Goal: Task Accomplishment & Management: Complete application form

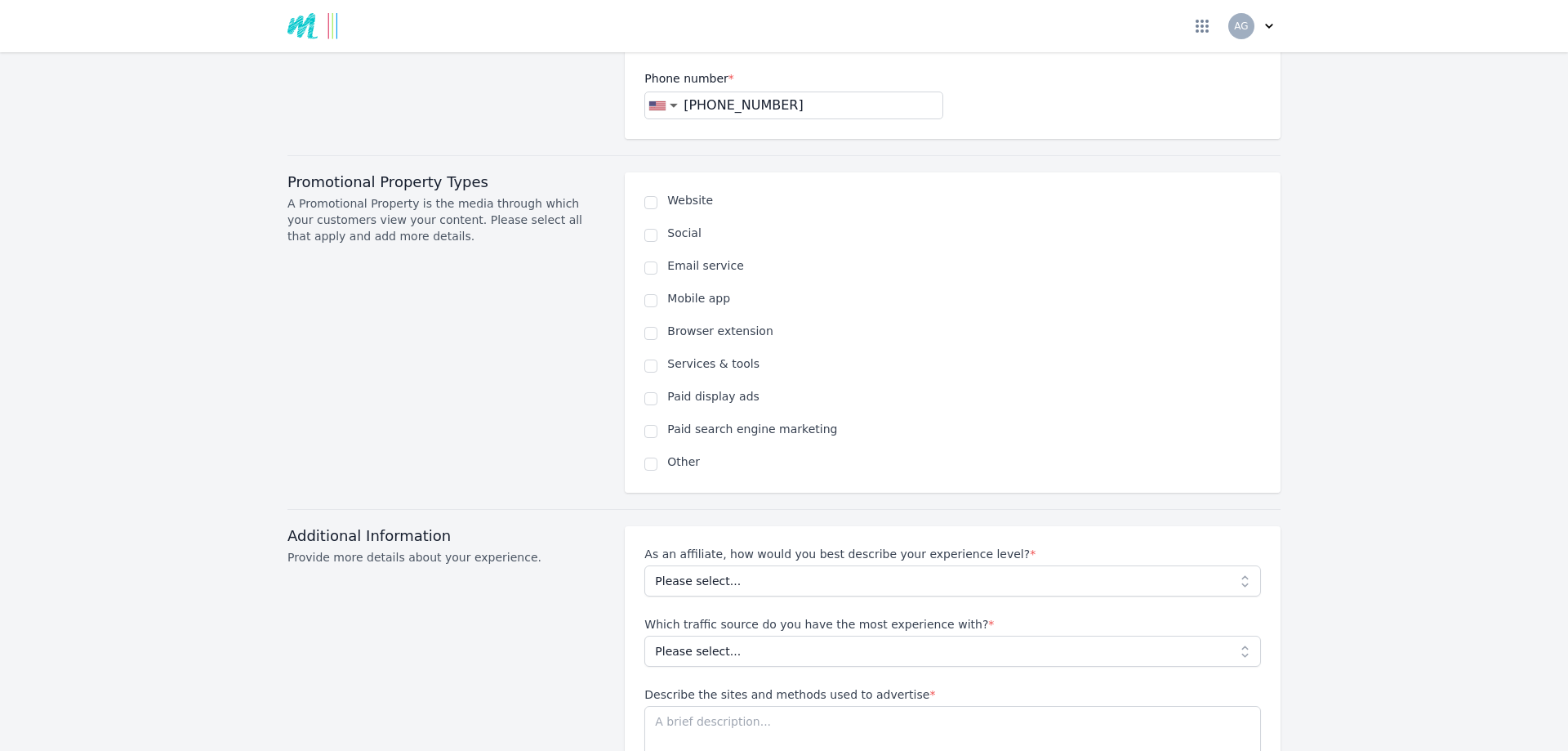
scroll to position [981, 0]
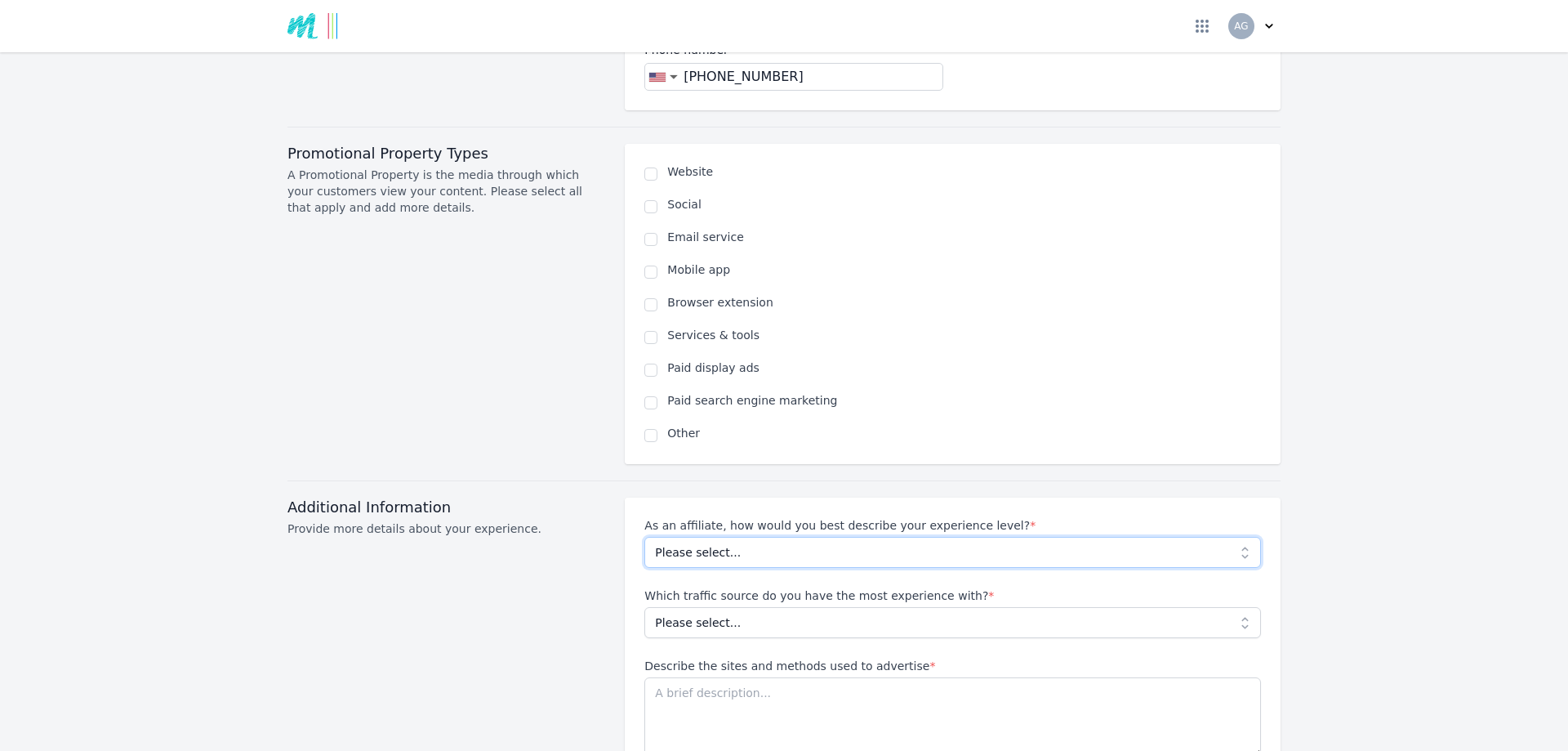
click at [684, 536] on select "Please select... Beginner Intermediate Expert" at bounding box center [953, 552] width 616 height 31
click at [567, 435] on div "Promotional Property Types A Promotional Property is the media through which yo…" at bounding box center [446, 304] width 318 height 320
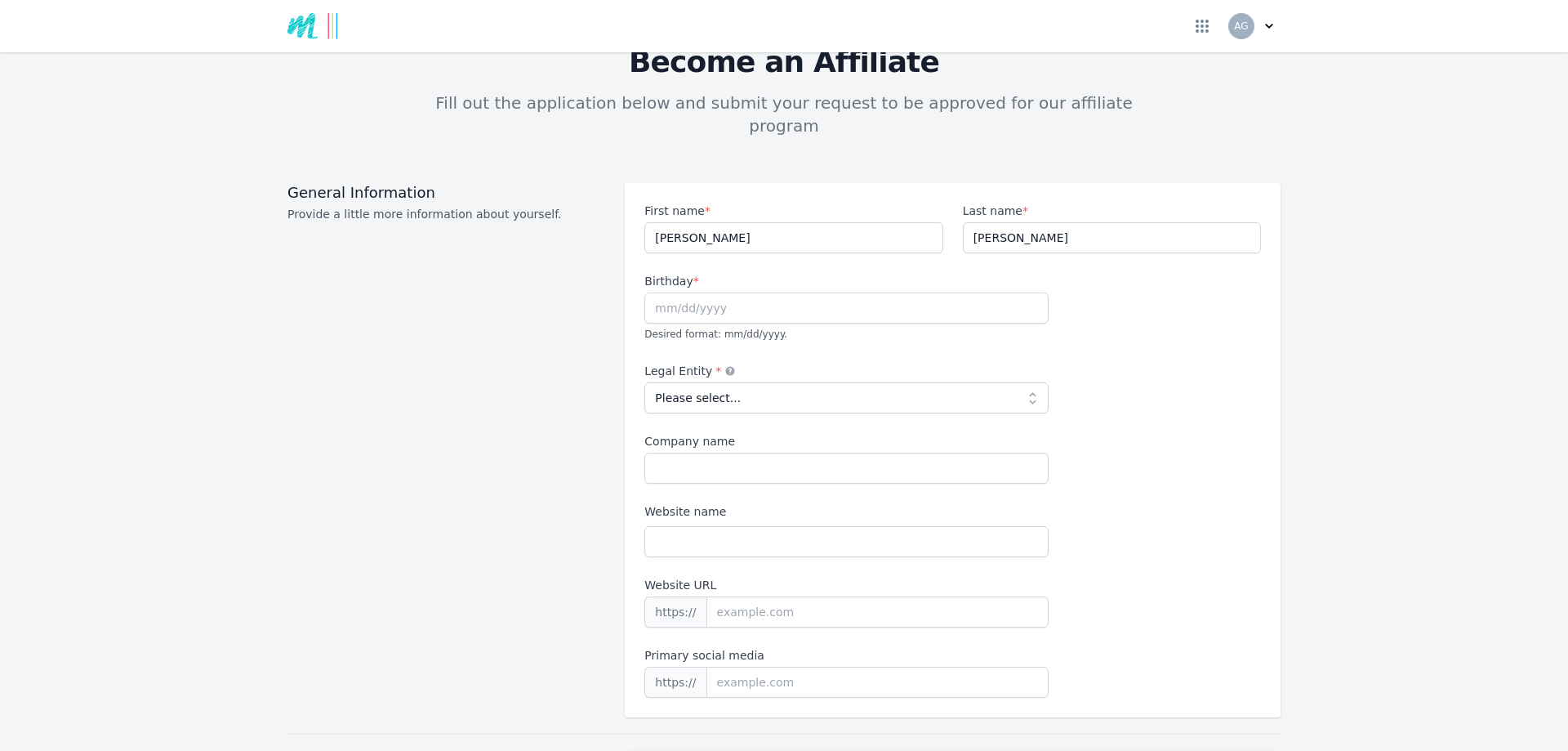
scroll to position [0, 0]
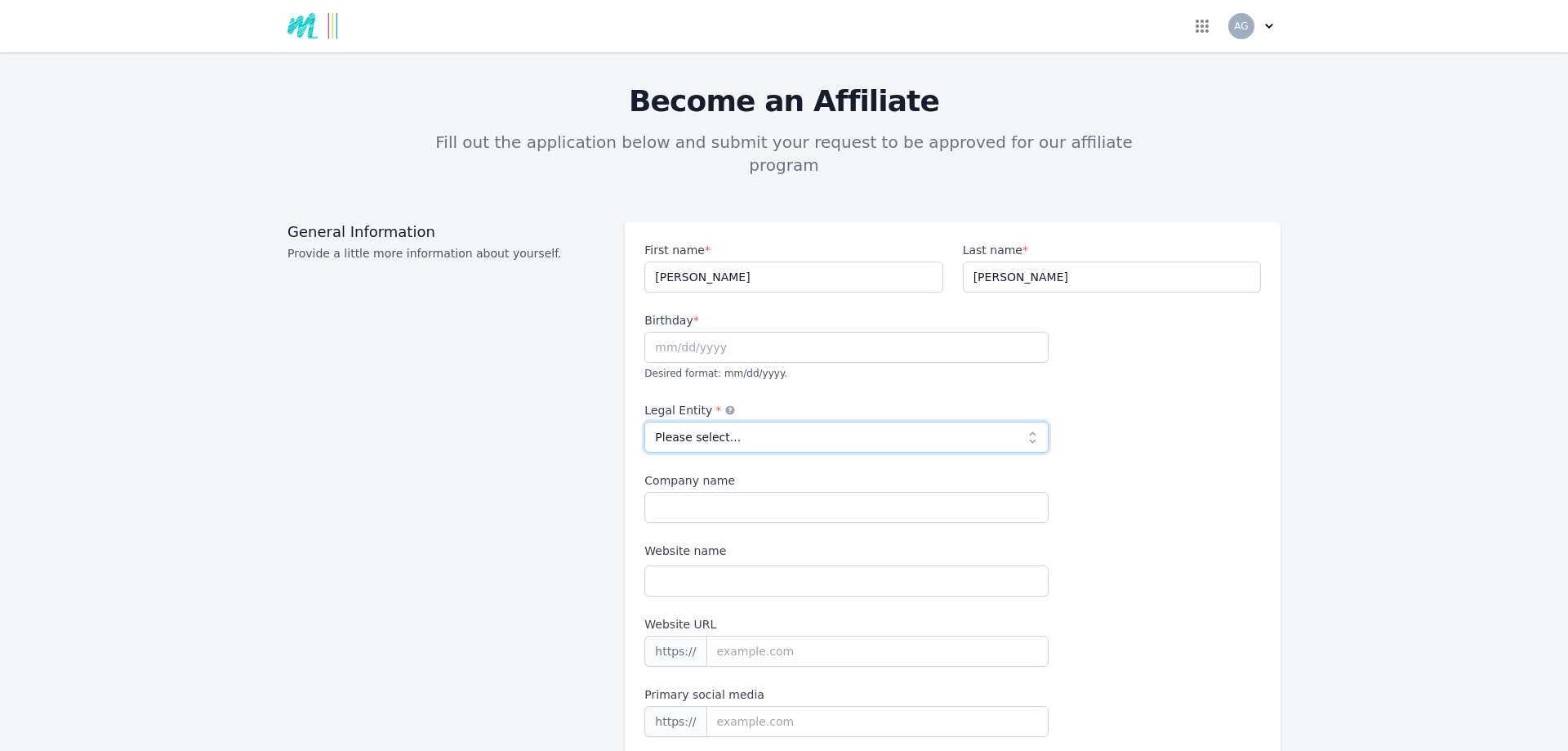
click at [779, 421] on select "Please select... Individual Partnership Corporation Sole Proprietorship Foreign…" at bounding box center [846, 437] width 404 height 31
select select "individual"
click at [644, 421] on select "Please select... Individual Partnership Corporation Sole Proprietorship Foreign…" at bounding box center [846, 437] width 404 height 31
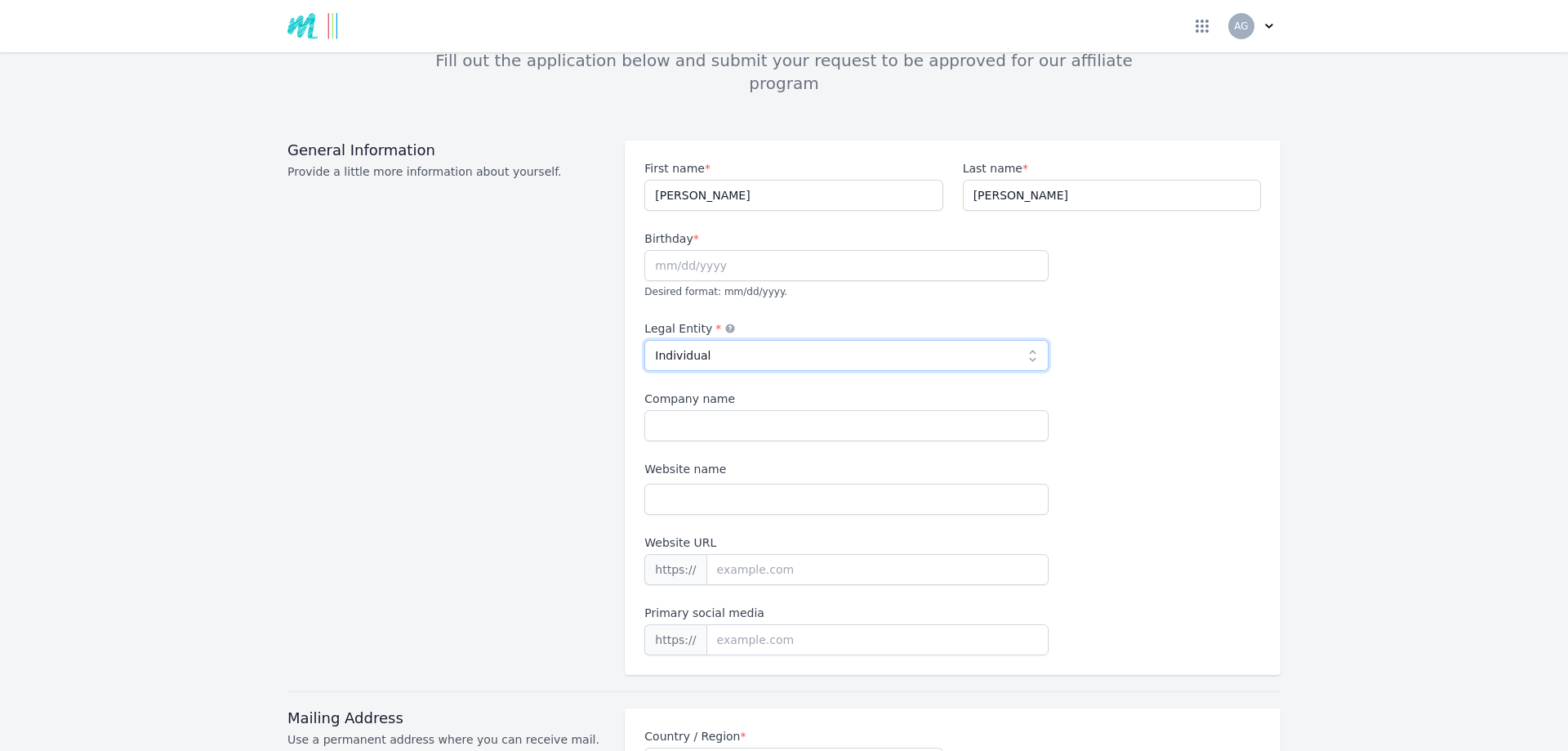
scroll to position [163, 0]
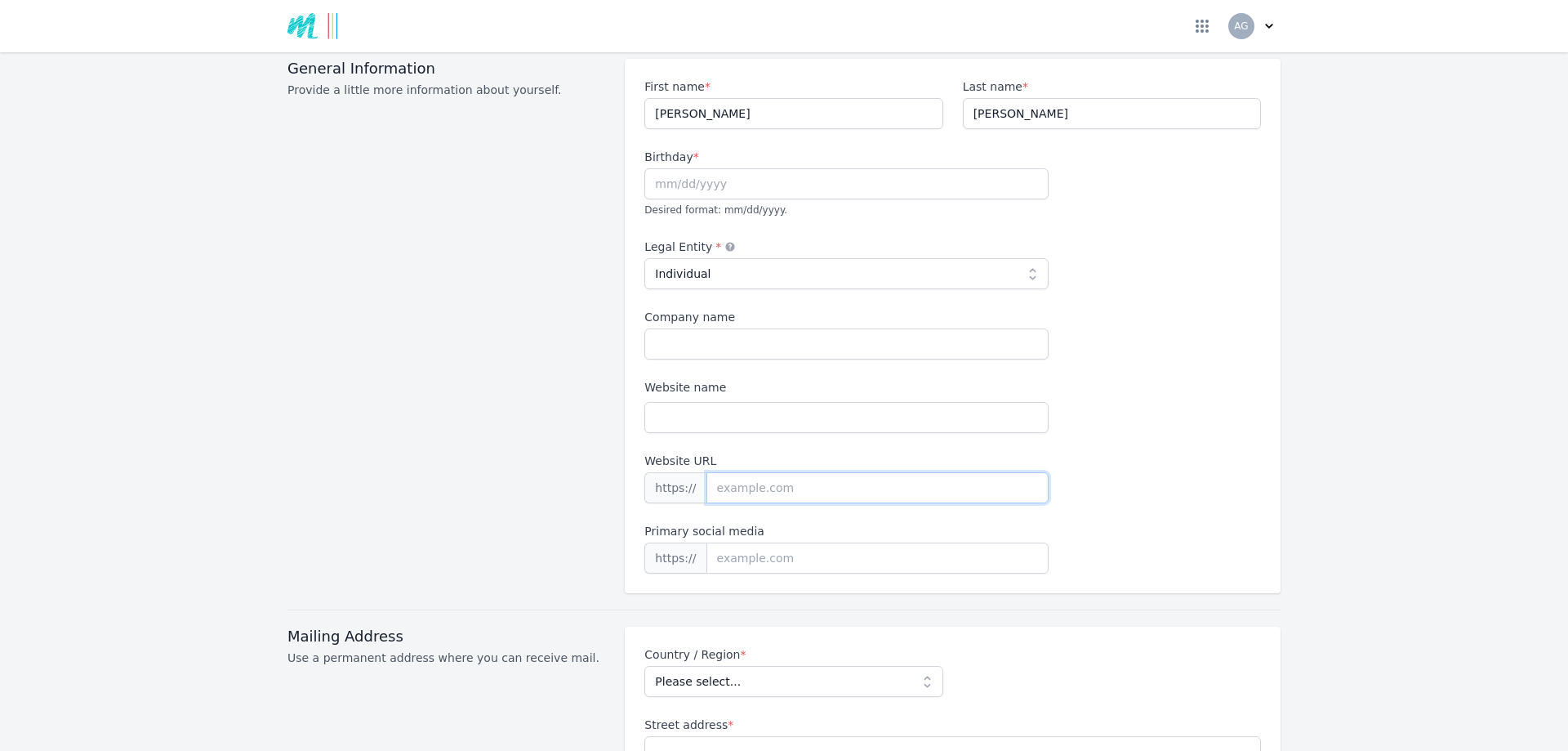
click at [728, 473] on input "Website URL" at bounding box center [878, 488] width 343 height 31
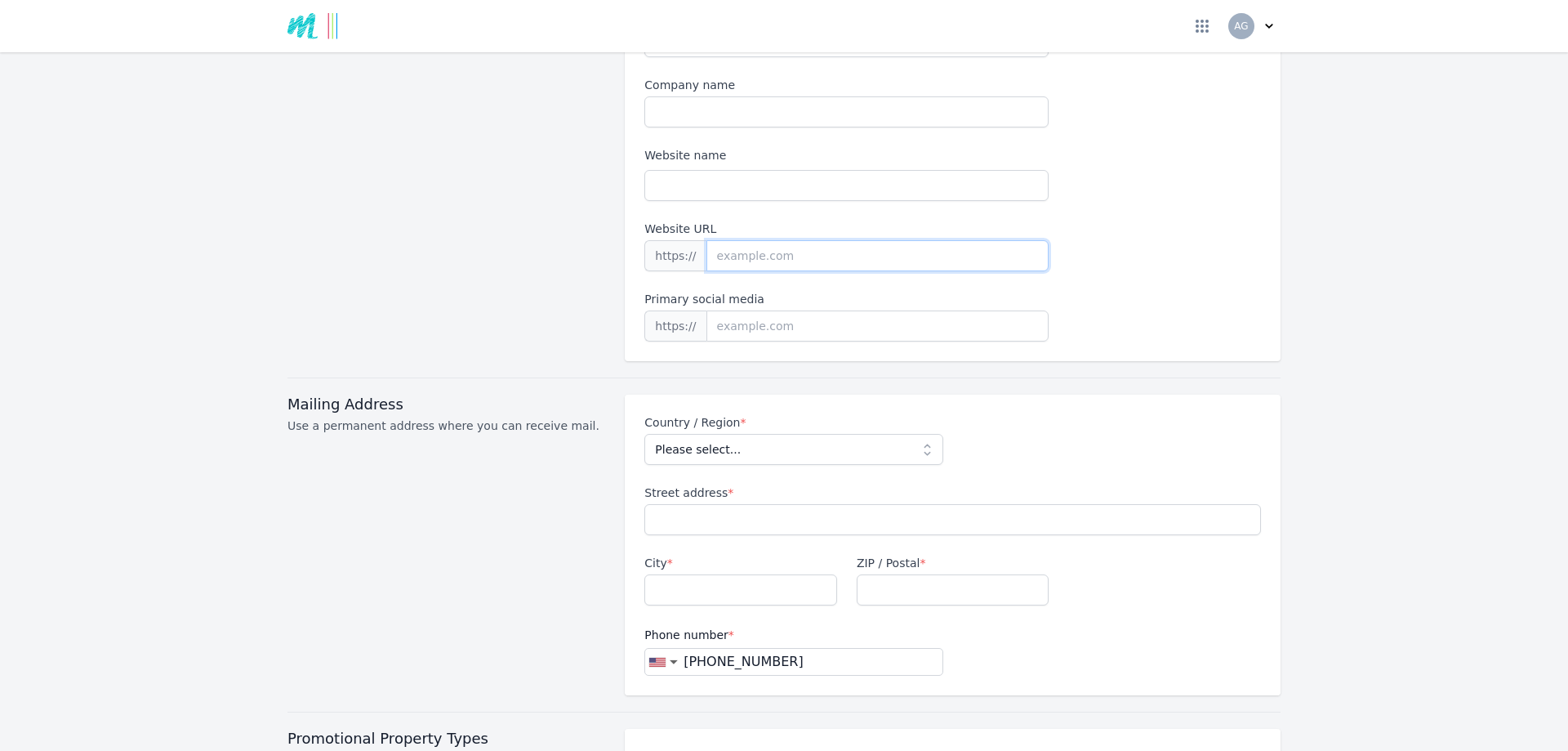
scroll to position [409, 0]
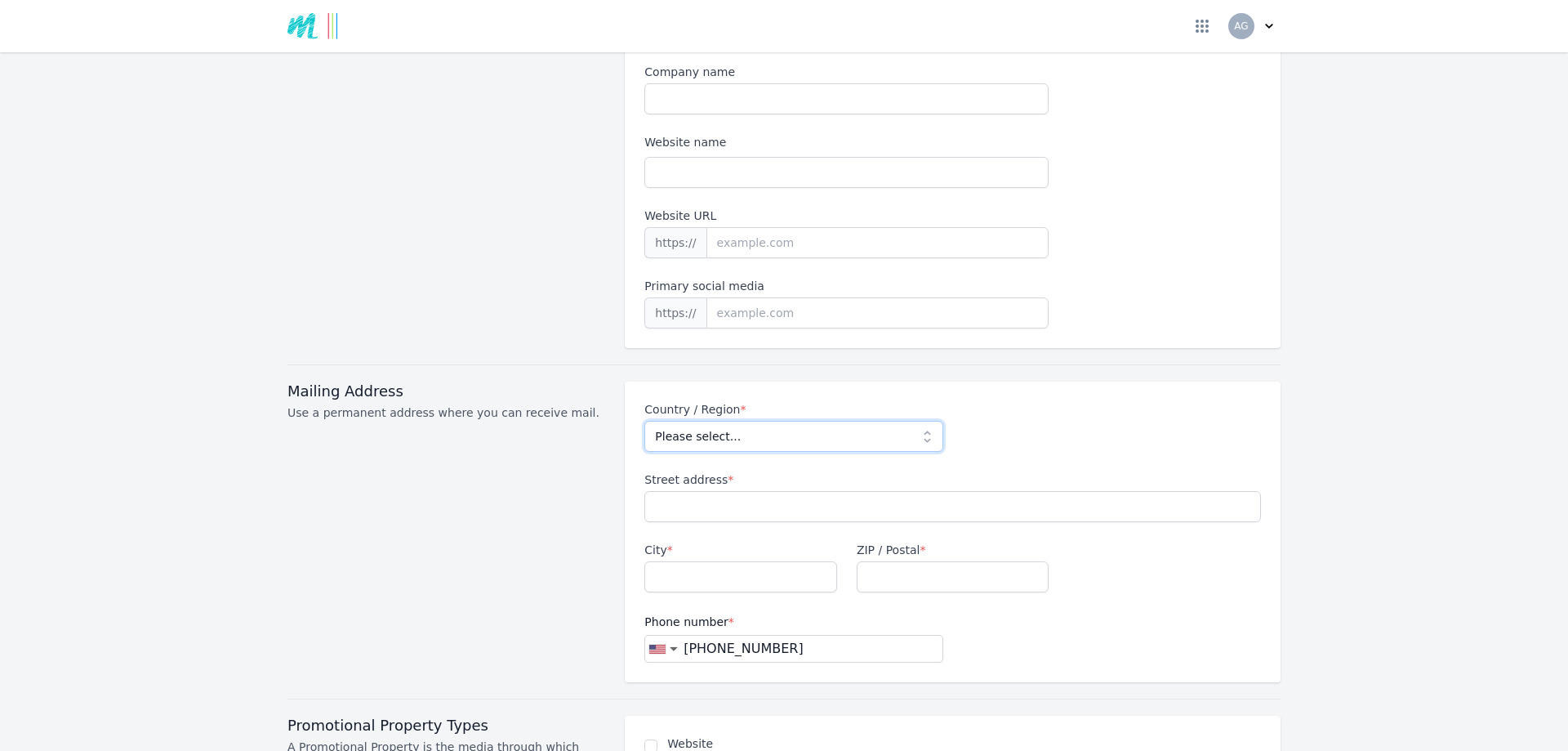
click at [758, 421] on select "Please select... Afghanistan Albania Algeria American Samoa Andorra Angola Angu…" at bounding box center [793, 436] width 298 height 31
click at [611, 489] on div "Mailing Address Use a permanent address where you can receive mail. Country / R…" at bounding box center [784, 531] width 993 height 301
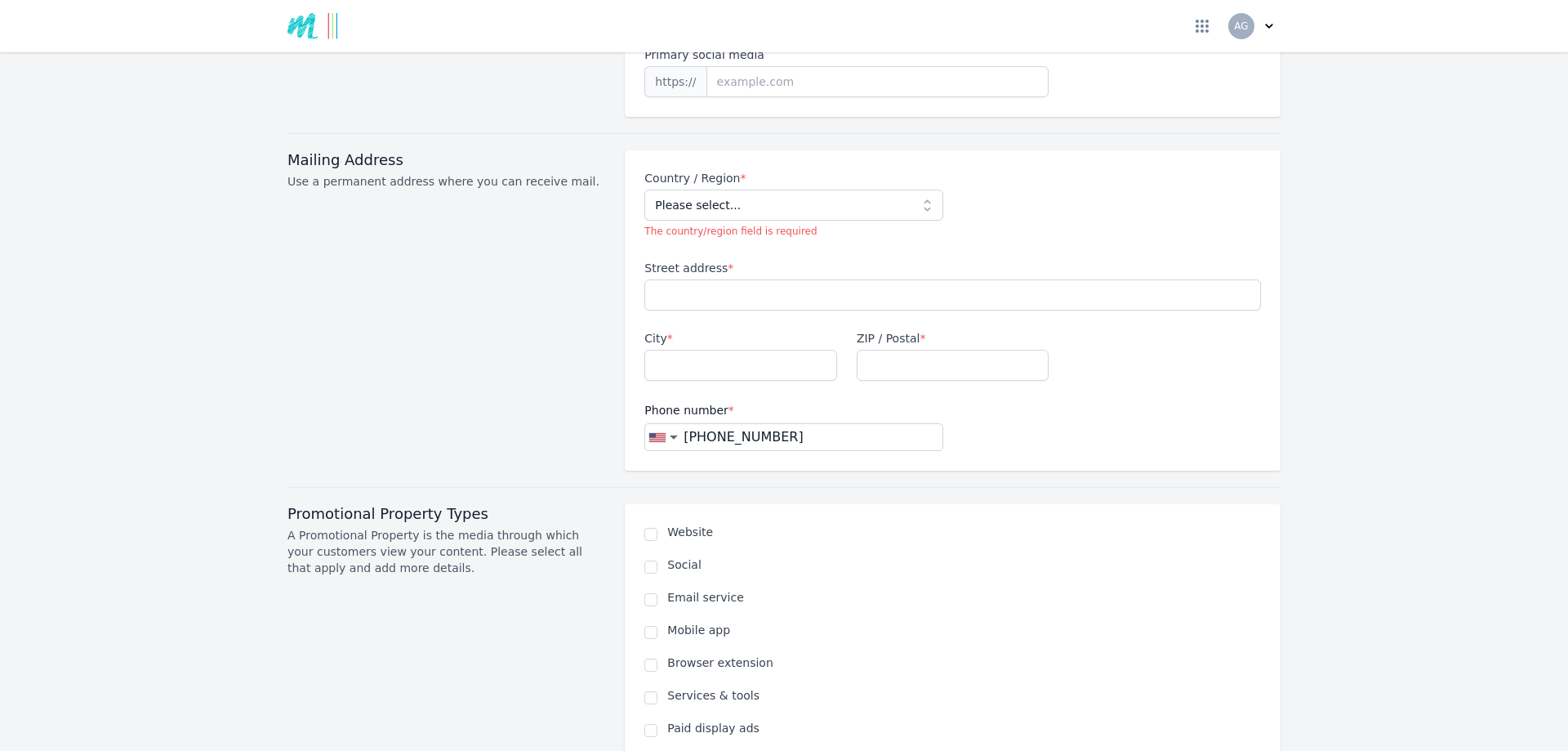
scroll to position [736, 0]
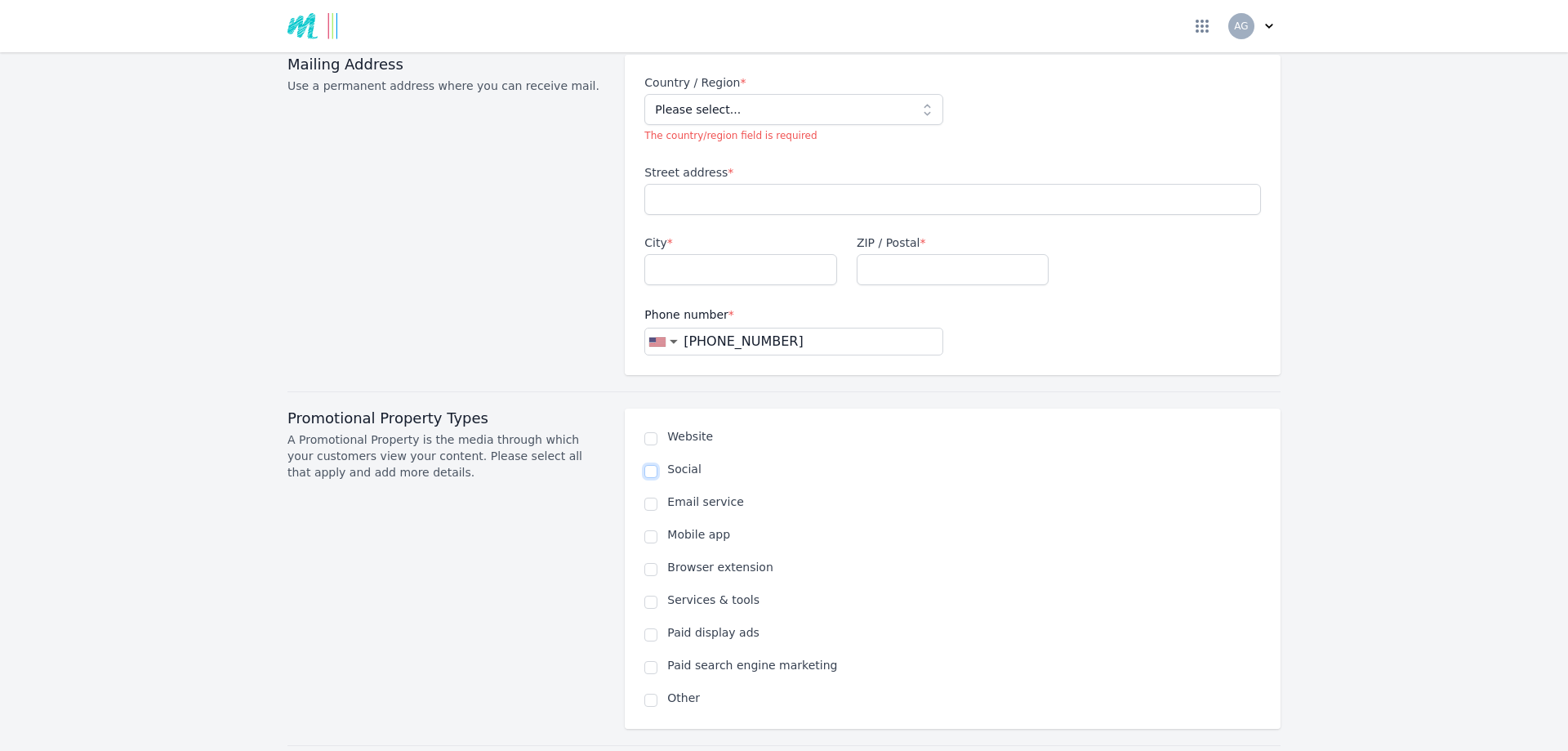
click at [644, 465] on input "checkbox" at bounding box center [650, 471] width 13 height 13
checkbox input "true"
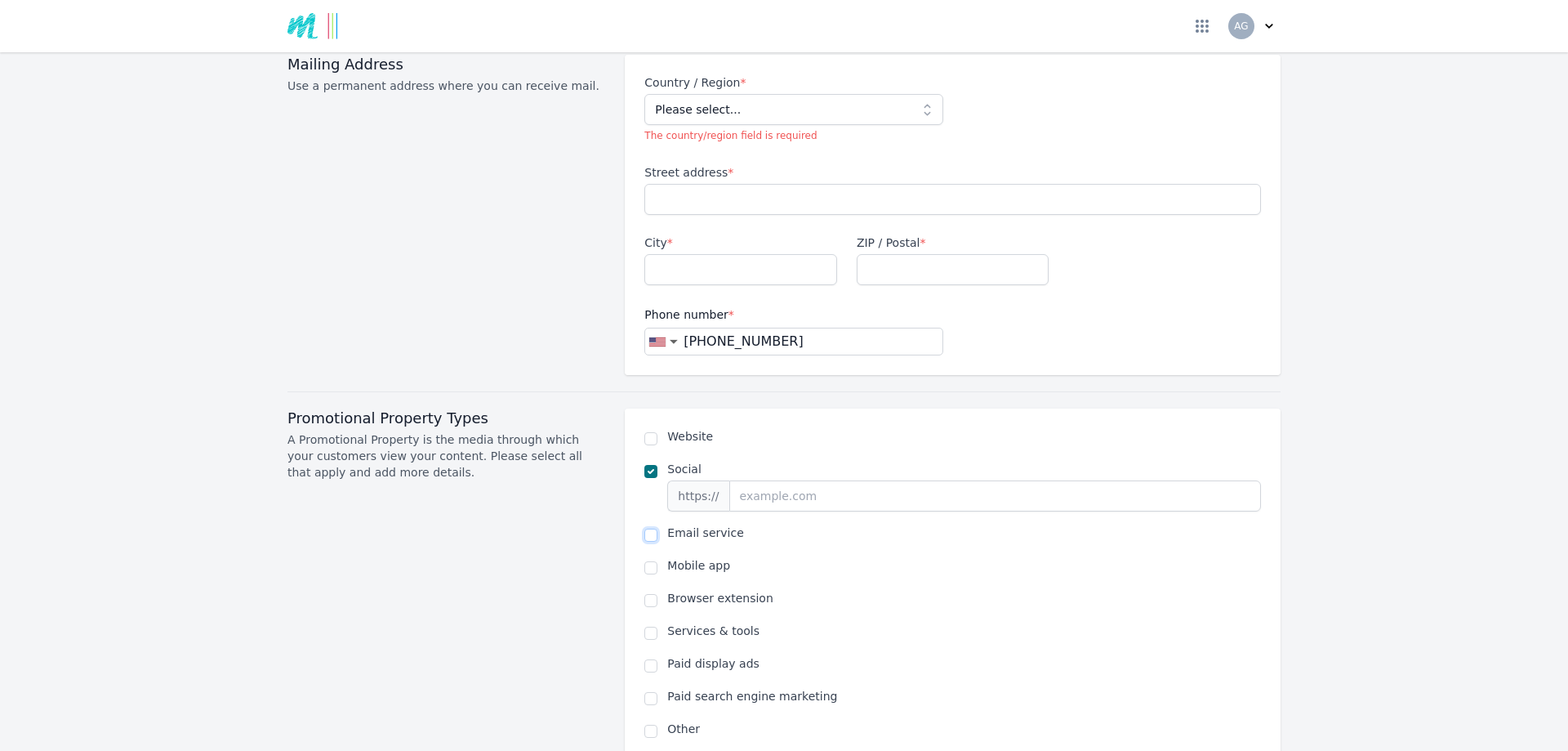
click at [644, 529] on input "checkbox" at bounding box center [650, 535] width 13 height 13
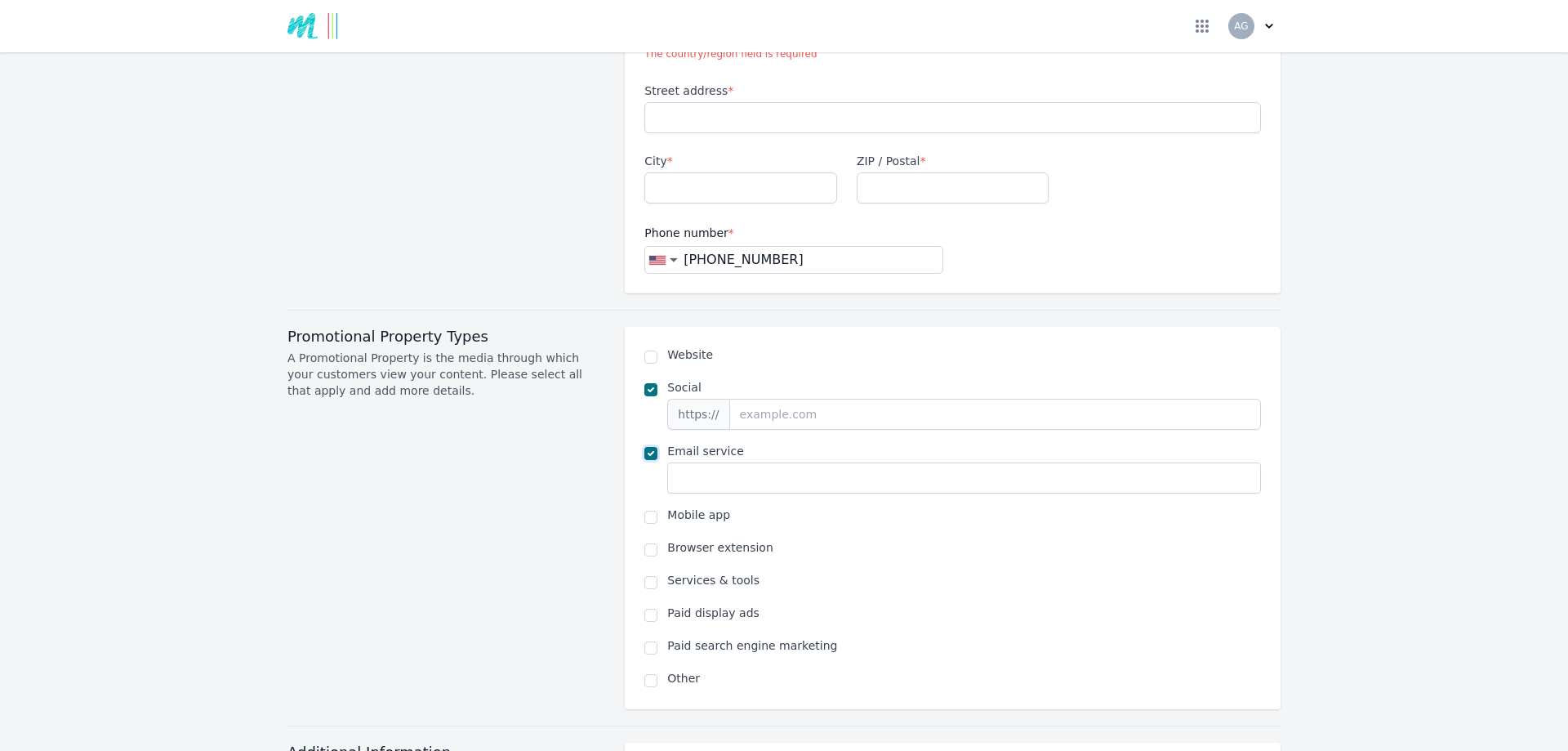
click at [650, 447] on input "checkbox" at bounding box center [650, 453] width 13 height 13
checkbox input "false"
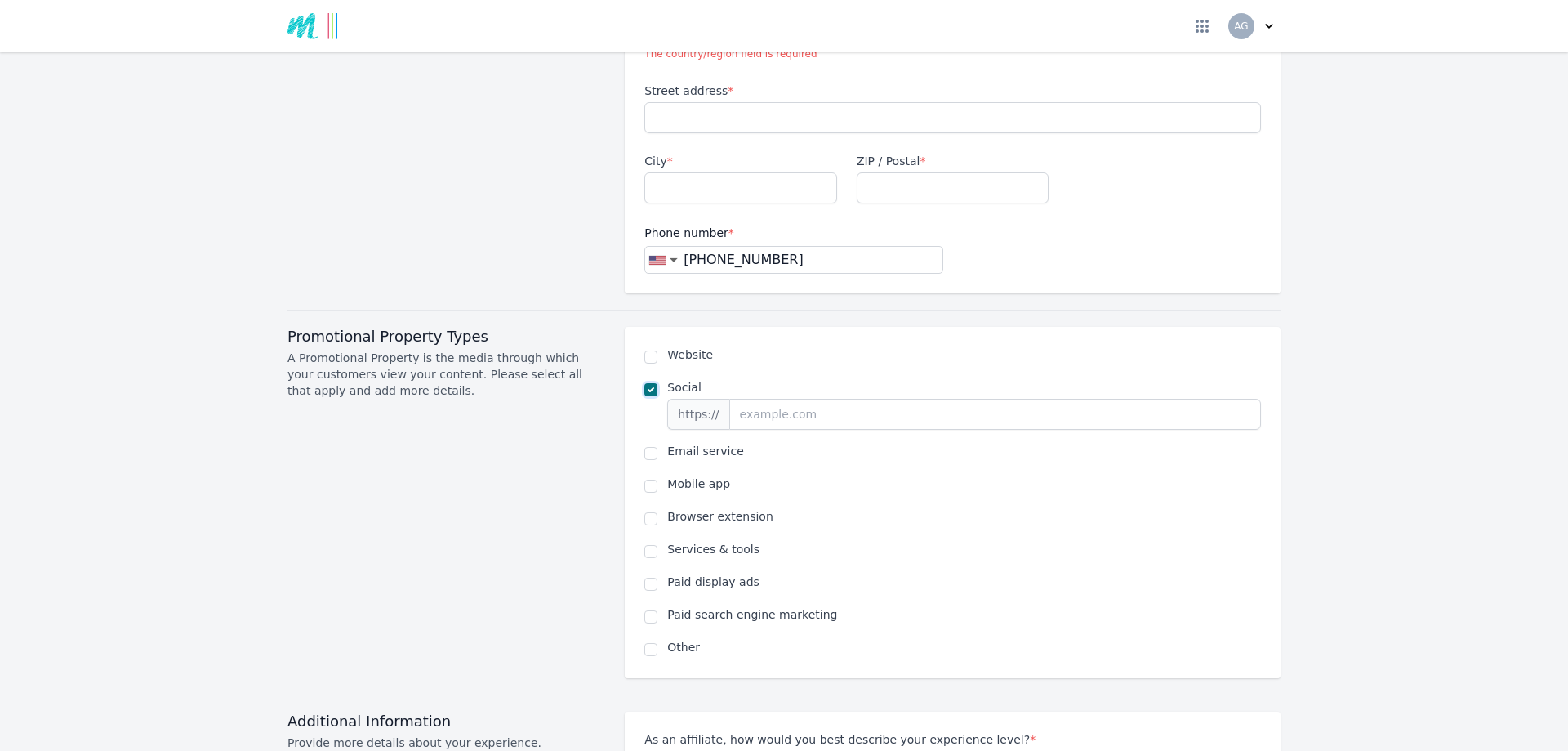
click at [647, 383] on input "checkbox" at bounding box center [650, 389] width 13 height 13
checkbox input "false"
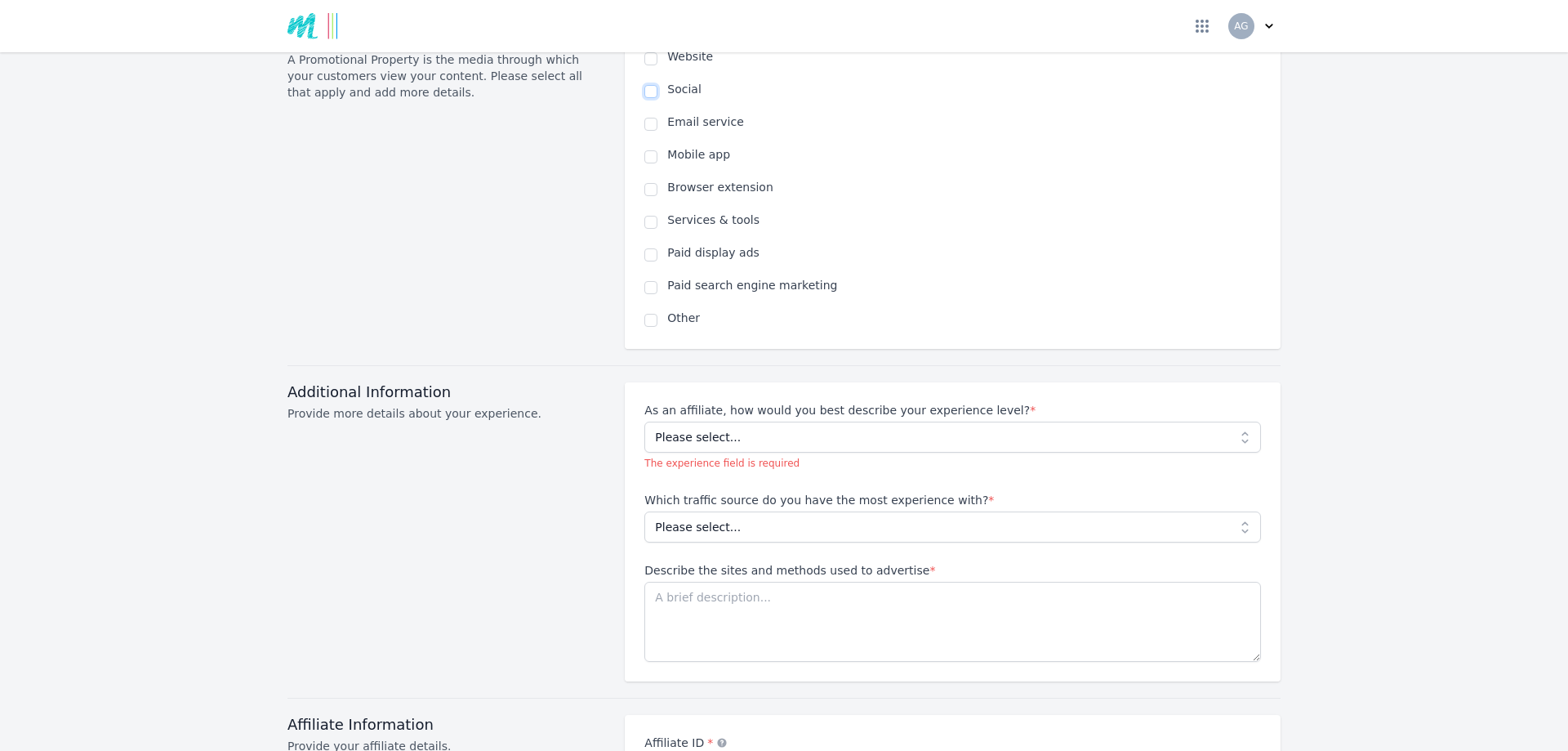
scroll to position [1144, 0]
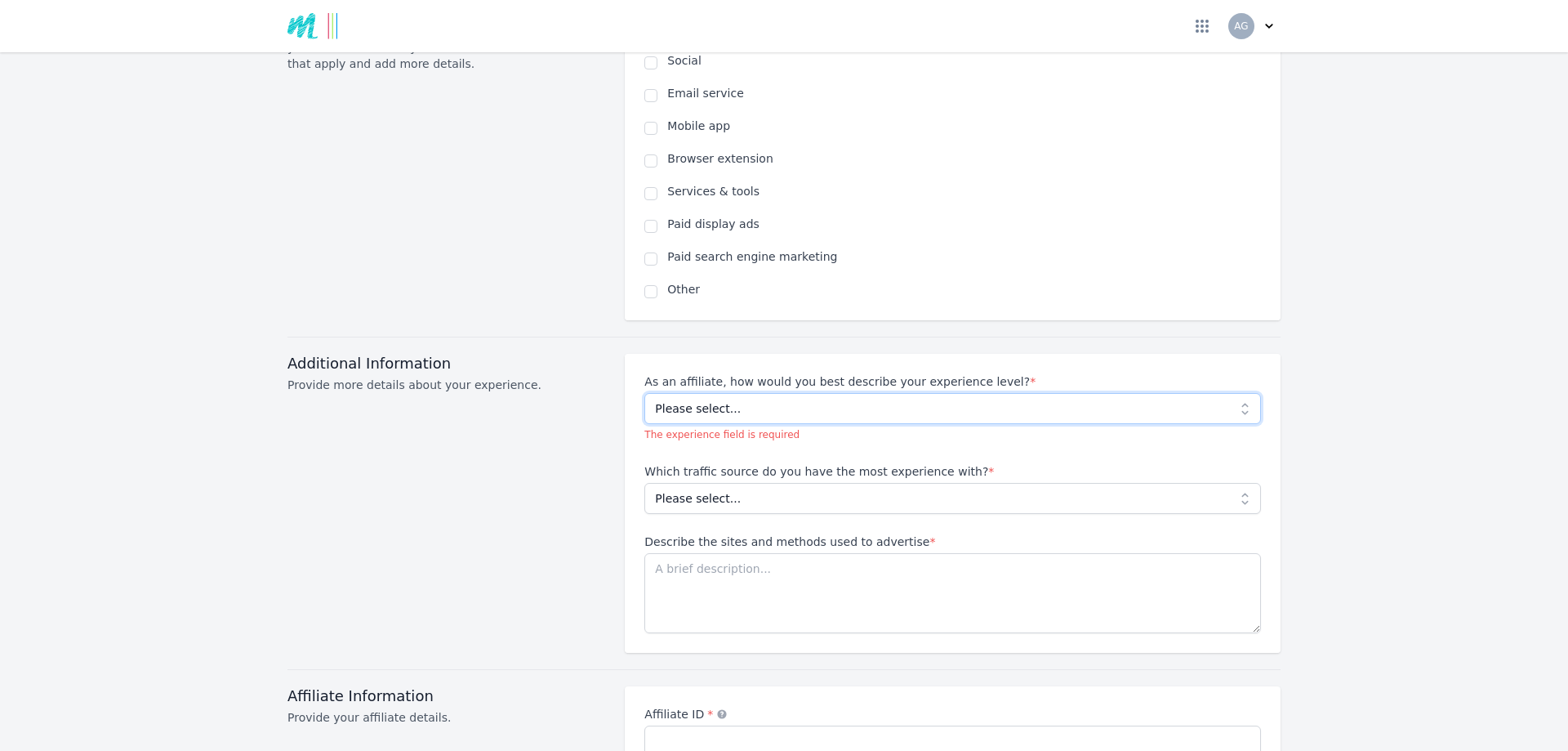
click at [683, 393] on select "Please select... Beginner Intermediate Expert" at bounding box center [953, 409] width 616 height 31
select select "Beginner"
click at [644, 393] on select "Please select... Beginner Intermediate Expert" at bounding box center [953, 409] width 616 height 31
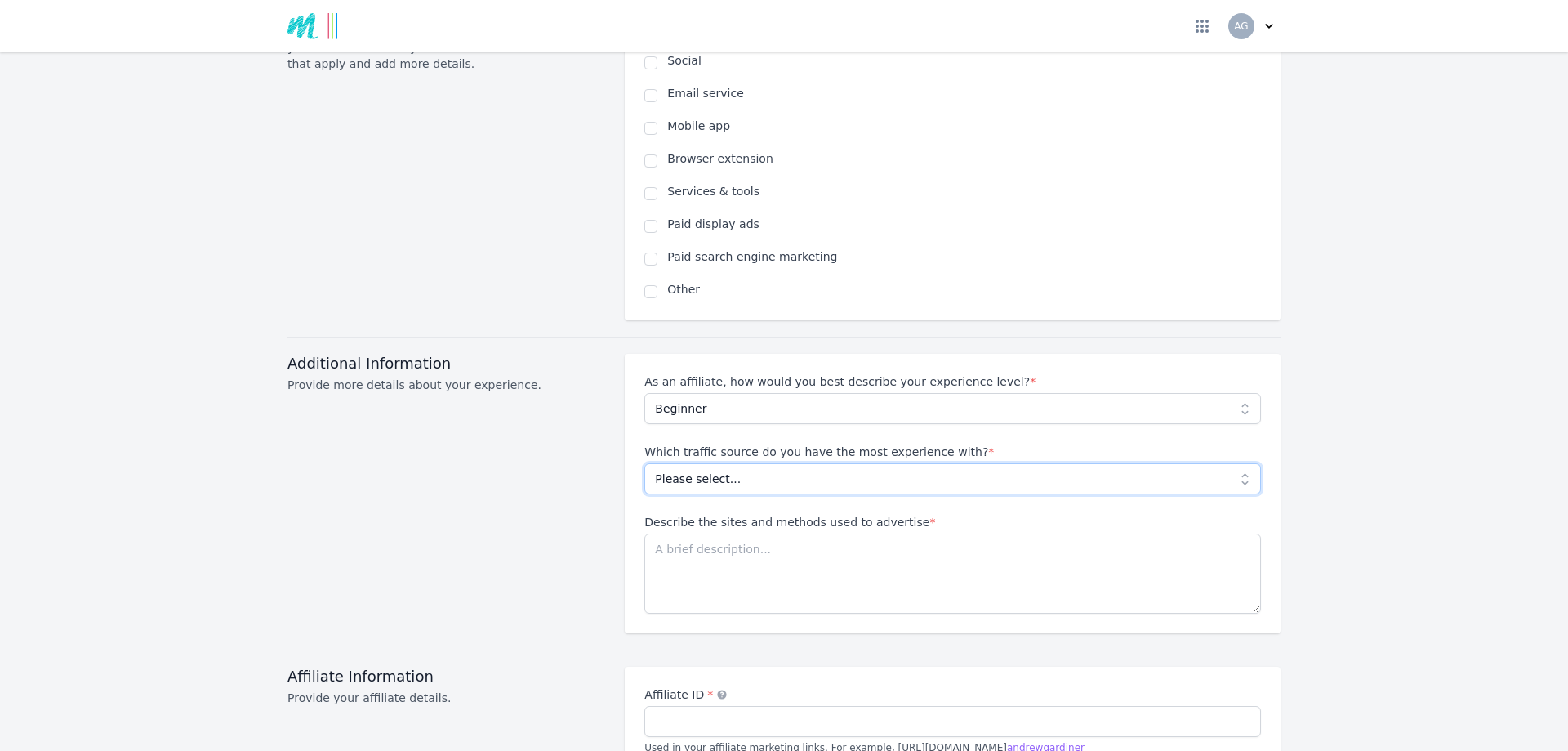
click at [682, 463] on select "Please select... No experience Social media Pay per click Media buying Organic …" at bounding box center [953, 479] width 616 height 31
select select "No experience"
click at [644, 463] on select "Please select... No experience Social media Pay per click Media buying Organic …" at bounding box center [953, 479] width 616 height 31
click at [688, 534] on textarea "Describe the sites and methods used to advertise *" at bounding box center [953, 574] width 616 height 80
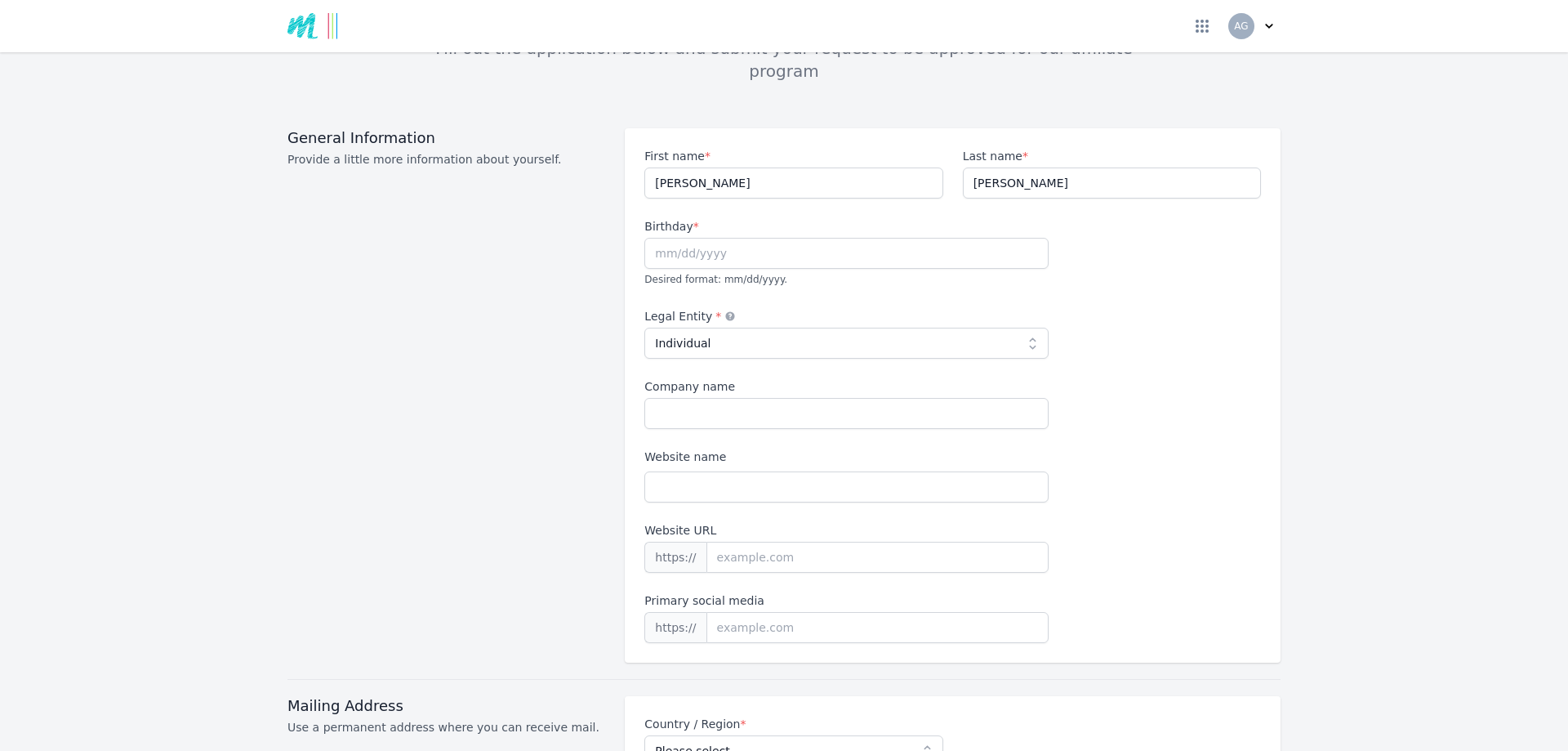
scroll to position [0, 0]
